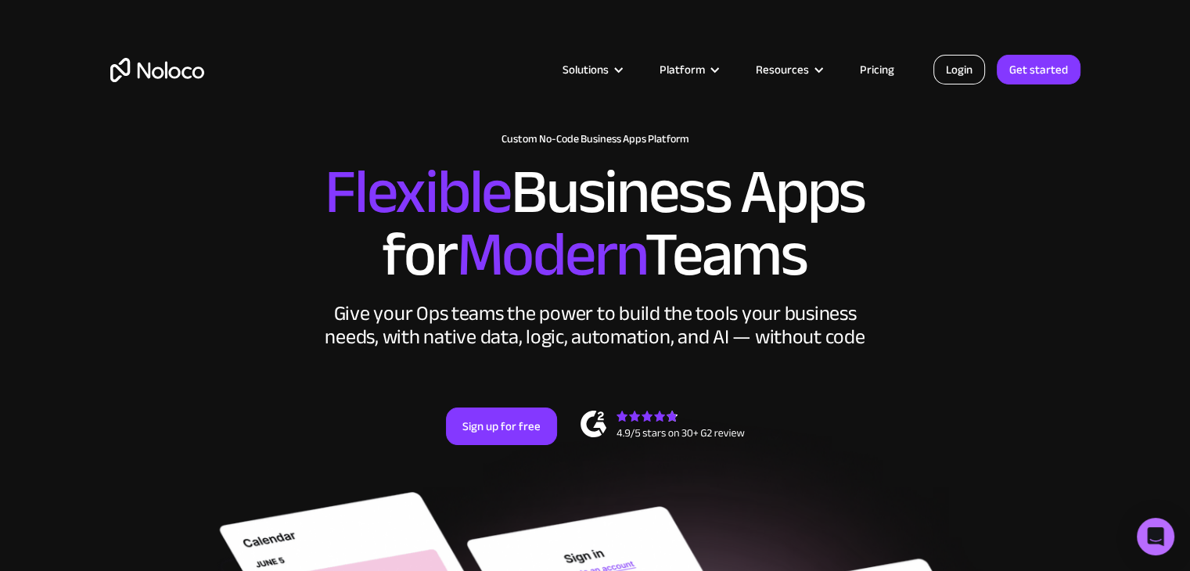
click at [972, 77] on link "Login" at bounding box center [959, 70] width 52 height 30
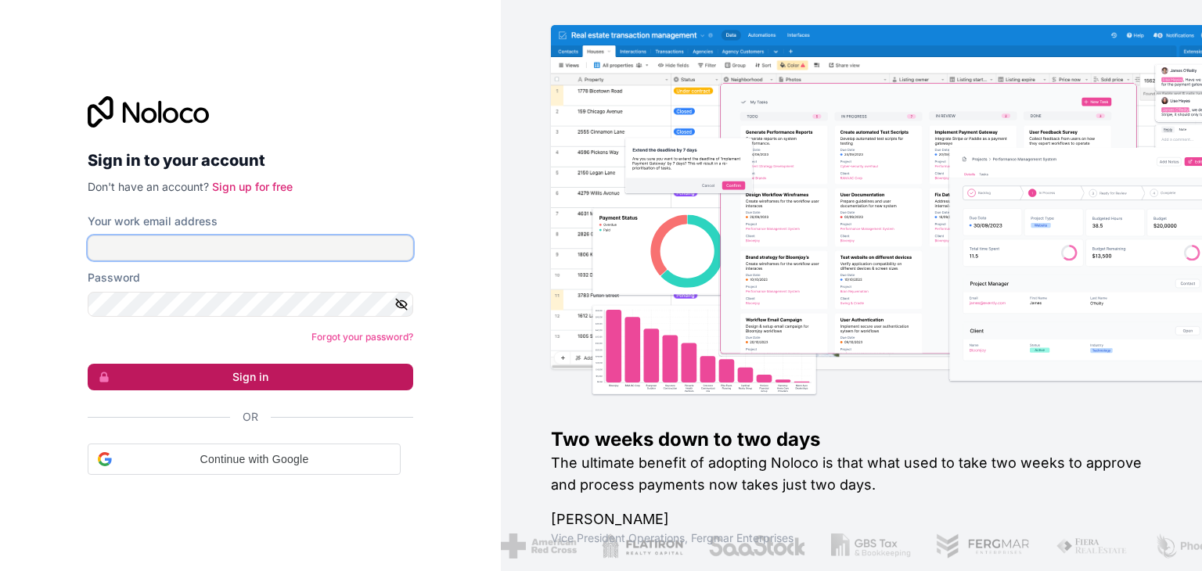
type input "[EMAIL_ADDRESS][DOMAIN_NAME]"
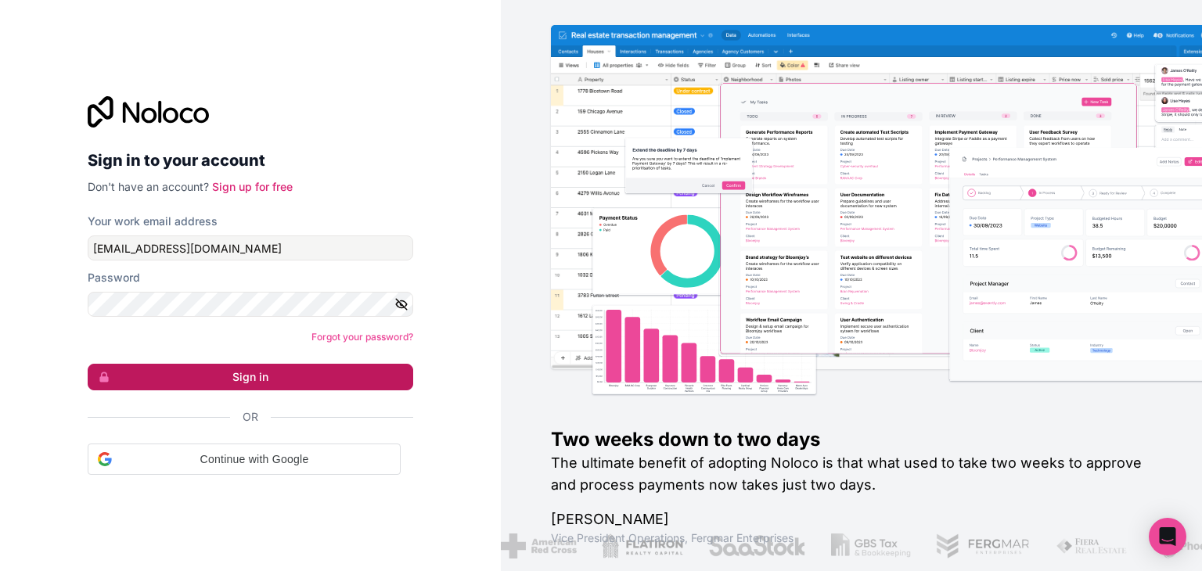
click at [286, 373] on button "Sign in" at bounding box center [251, 377] width 326 height 27
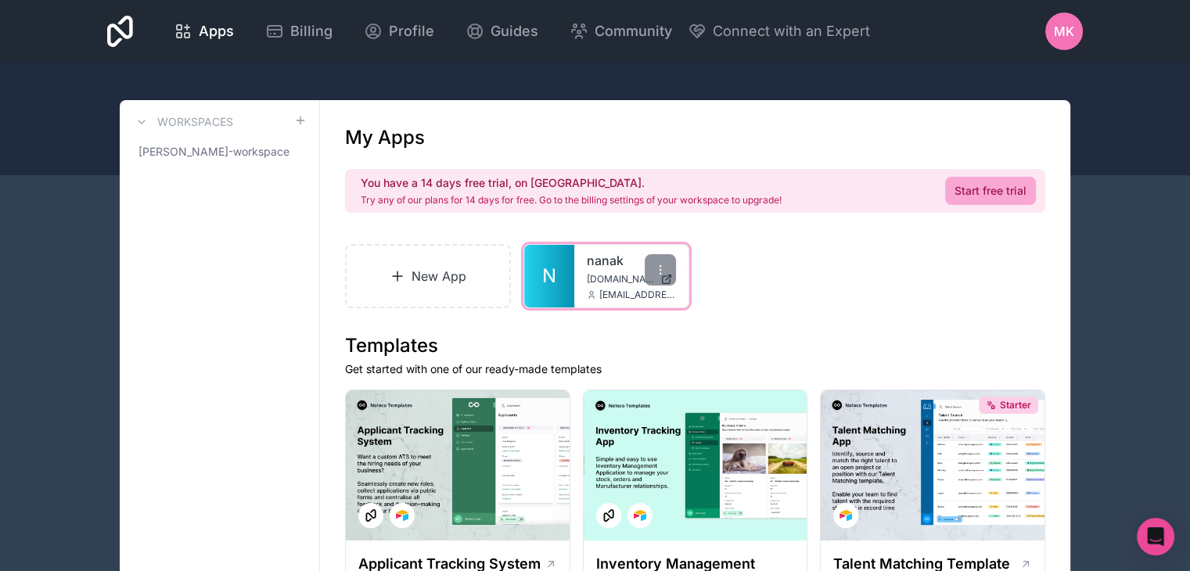
click at [546, 286] on span "N" at bounding box center [549, 276] width 14 height 25
